Goal: Check status

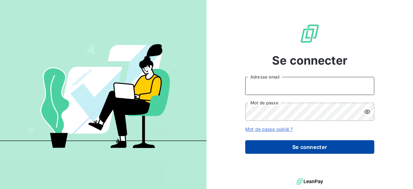
type input "[EMAIL_ADDRESS][PERSON_NAME][DOMAIN_NAME]"
click at [317, 149] on button "Se connecter" at bounding box center [309, 147] width 129 height 14
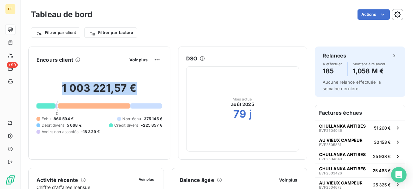
drag, startPoint x: 140, startPoint y: 83, endPoint x: 52, endPoint y: 96, distance: 88.8
click at [52, 96] on h2 "1 003 221,57 €" at bounding box center [99, 91] width 126 height 19
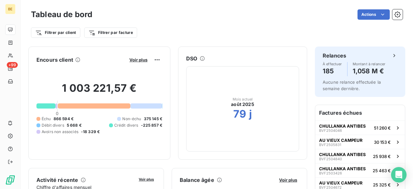
click at [120, 140] on div "1 003 221,57 € 0 Échu 866 594 € Non-échu 375 145 € Débit divers 5 668 € Crédit …" at bounding box center [99, 108] width 126 height 86
click at [131, 57] on span "Voir plus" at bounding box center [138, 59] width 18 height 5
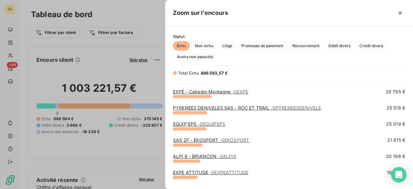
scroll to position [45, 0]
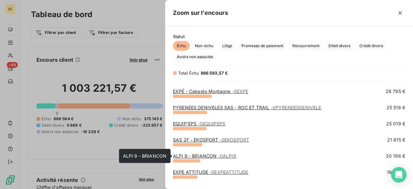
click at [210, 155] on link "ALPI 9 - BRIANCON - 0ALPI9" at bounding box center [204, 155] width 63 height 5
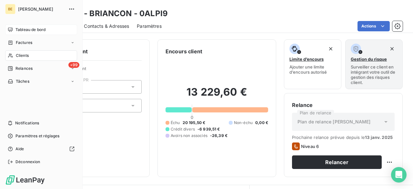
click at [11, 30] on icon at bounding box center [10, 29] width 5 height 4
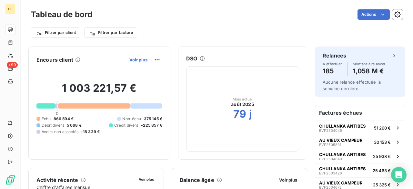
click at [138, 60] on span "Voir plus" at bounding box center [138, 59] width 18 height 5
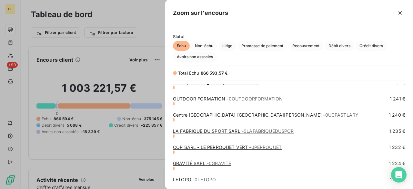
scroll to position [1521, 0]
